Goal: Check status

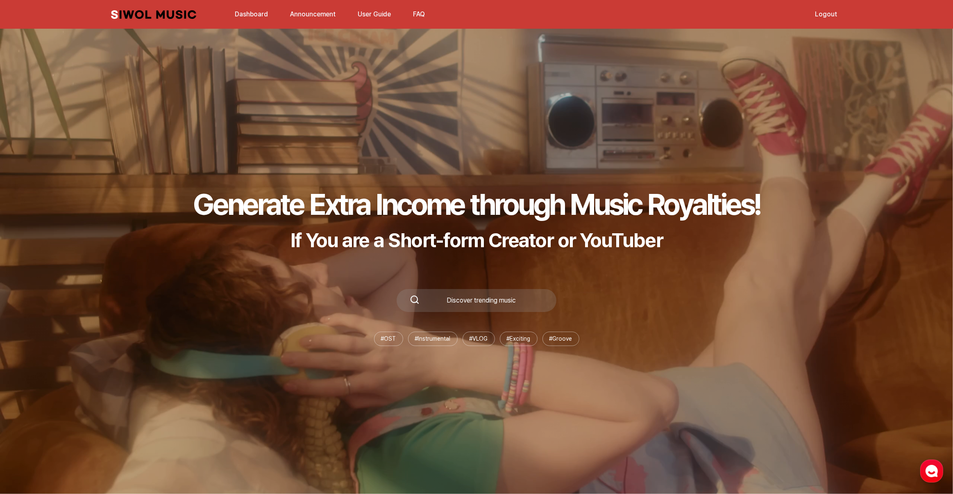
click at [232, 13] on link "Dashboard" at bounding box center [251, 14] width 43 height 18
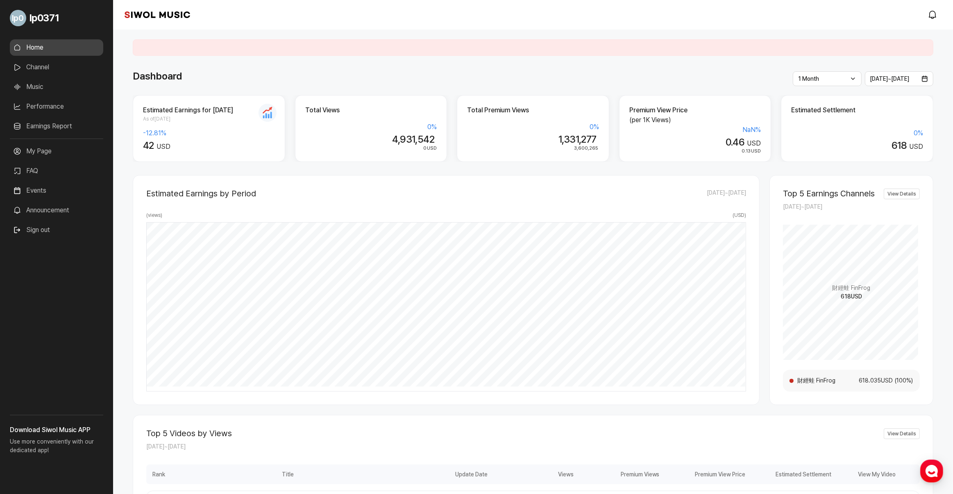
click at [55, 123] on link "Earnings Report" at bounding box center [56, 126] width 93 height 16
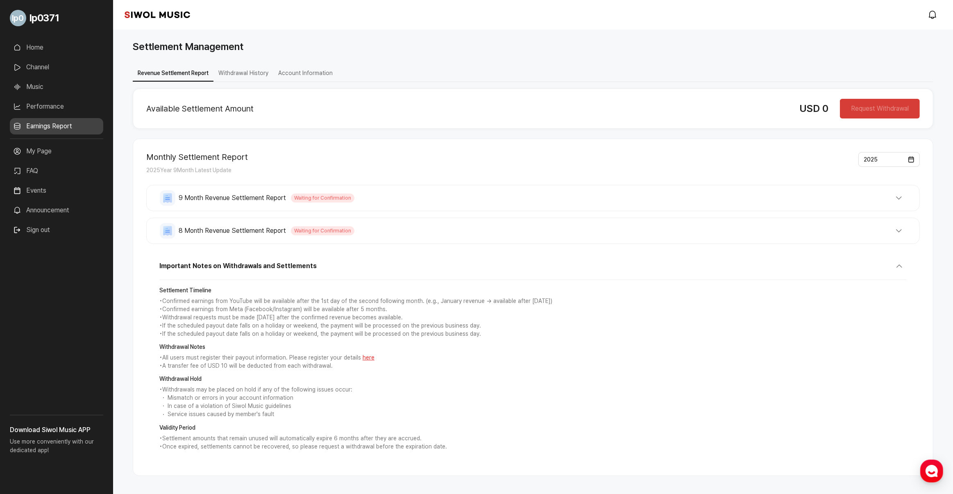
click at [365, 232] on button "8 Month Revenue Settlement Report Waiting for Confirmation" at bounding box center [533, 231] width 747 height 16
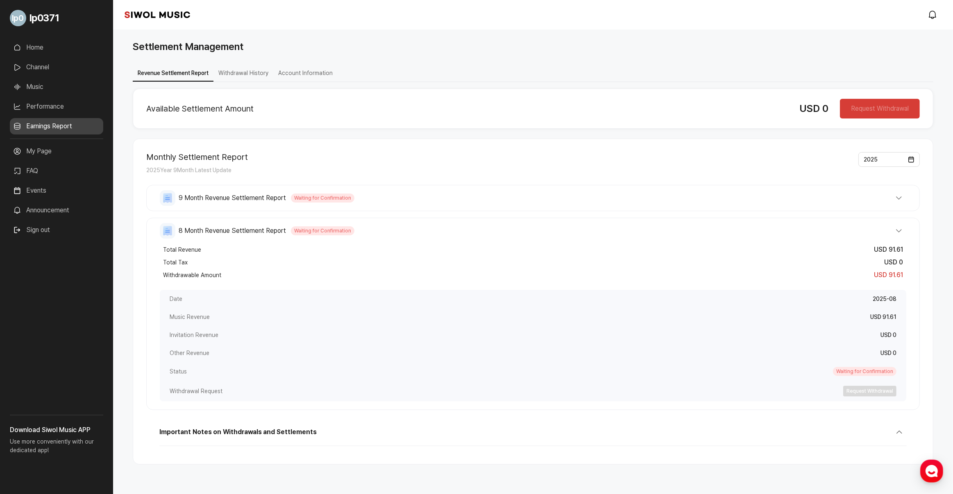
click at [318, 435] on button "Important Notes on Withdrawals and Settlements" at bounding box center [532, 434] width 747 height 21
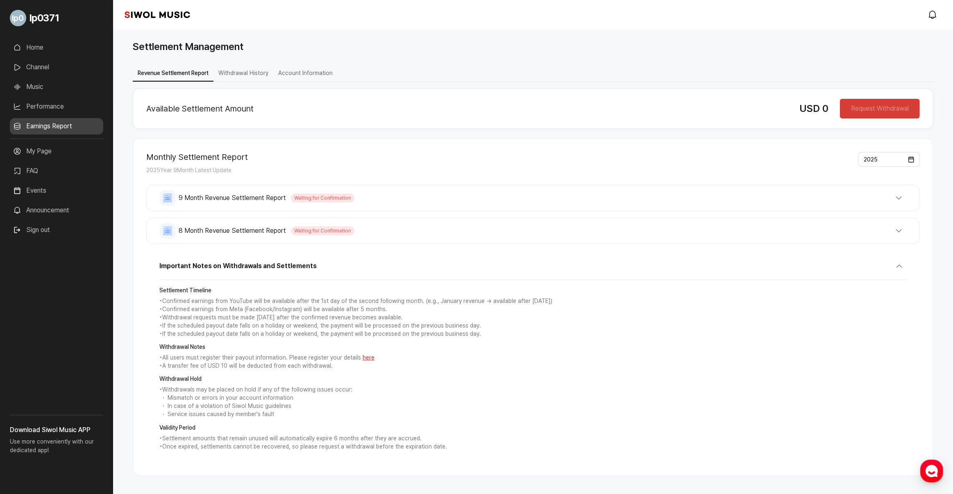
click at [359, 234] on button "8 Month Revenue Settlement Report Waiting for Confirmation" at bounding box center [533, 231] width 747 height 16
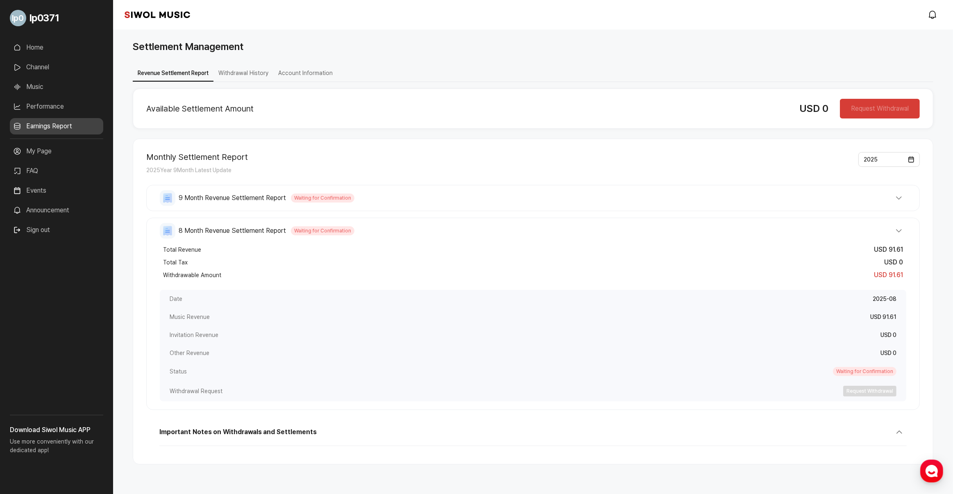
click at [333, 104] on h2 "Available Settlement Amount" at bounding box center [466, 109] width 640 height 10
drag, startPoint x: 255, startPoint y: 188, endPoint x: 251, endPoint y: 198, distance: 10.4
click at [255, 189] on div "9 Month Revenue Settlement Report Waiting for Confirmation Total Revenue USD 52…" at bounding box center [533, 198] width 774 height 26
click at [247, 203] on button "9 Month Revenue Settlement Report Waiting for Confirmation" at bounding box center [533, 198] width 747 height 16
